Goal: Task Accomplishment & Management: Manage account settings

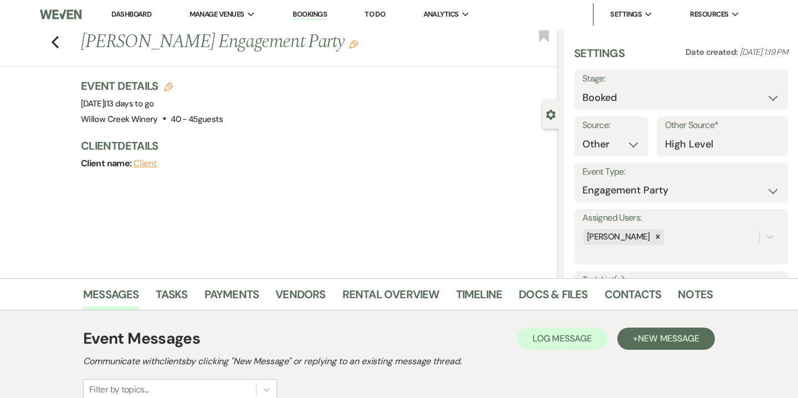
select select "14"
select select "10"
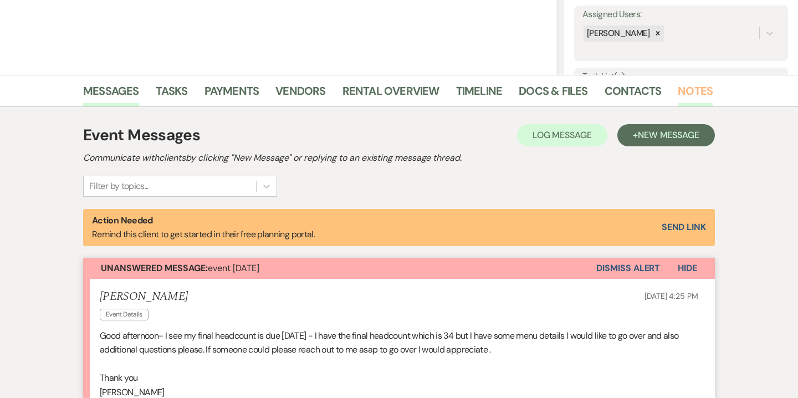
click at [689, 95] on link "Notes" at bounding box center [695, 94] width 35 height 24
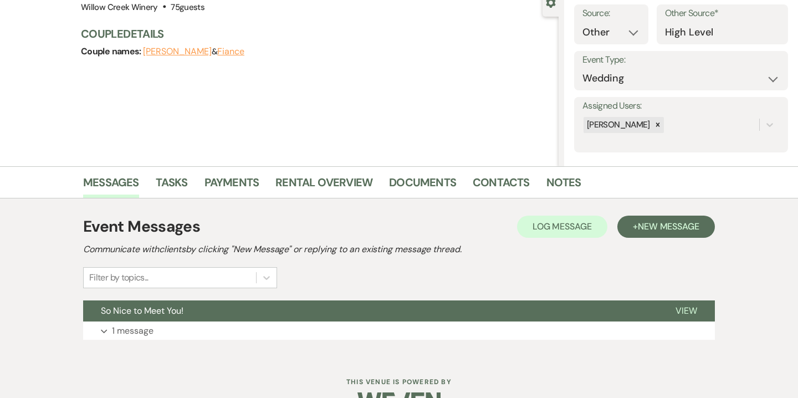
scroll to position [142, 0]
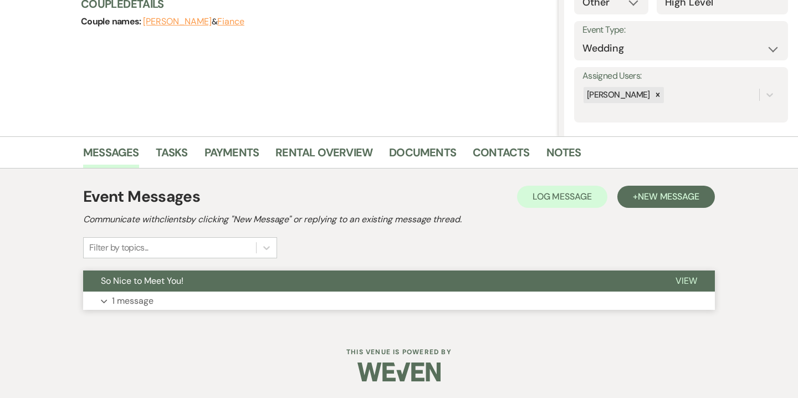
click at [379, 297] on button "Expand 1 message" at bounding box center [399, 301] width 632 height 19
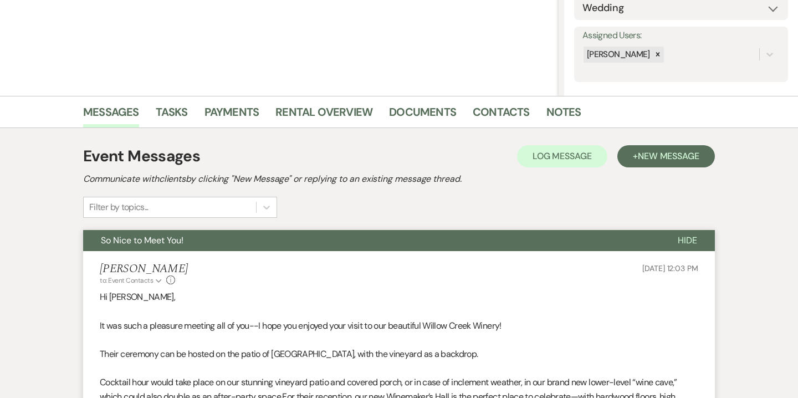
scroll to position [0, 0]
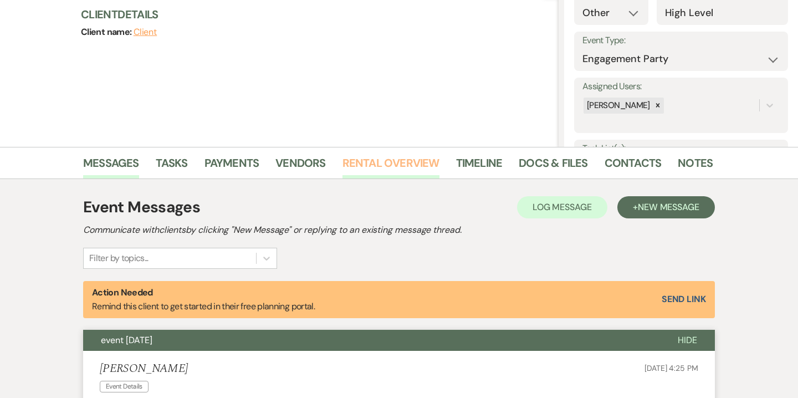
click at [414, 162] on link "Rental Overview" at bounding box center [391, 166] width 97 height 24
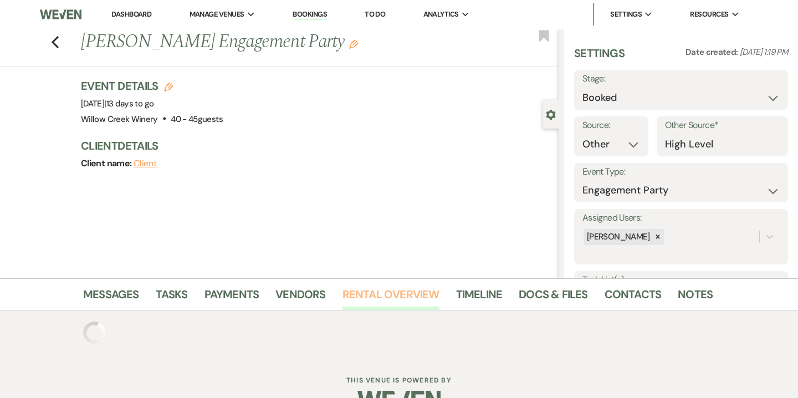
scroll to position [28, 0]
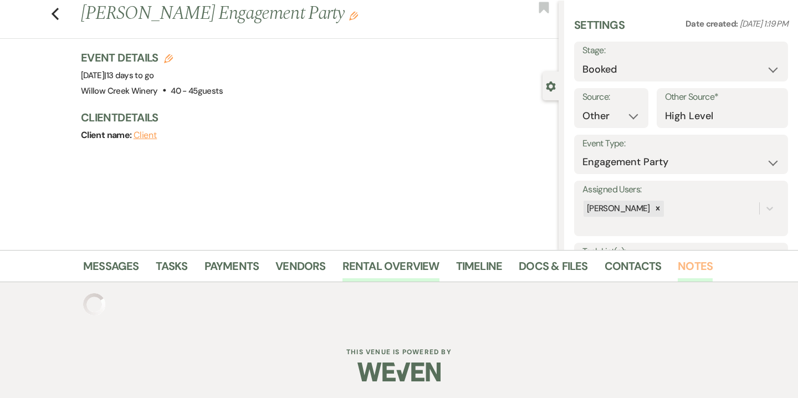
click at [680, 261] on link "Notes" at bounding box center [695, 269] width 35 height 24
